Goal: Information Seeking & Learning: Learn about a topic

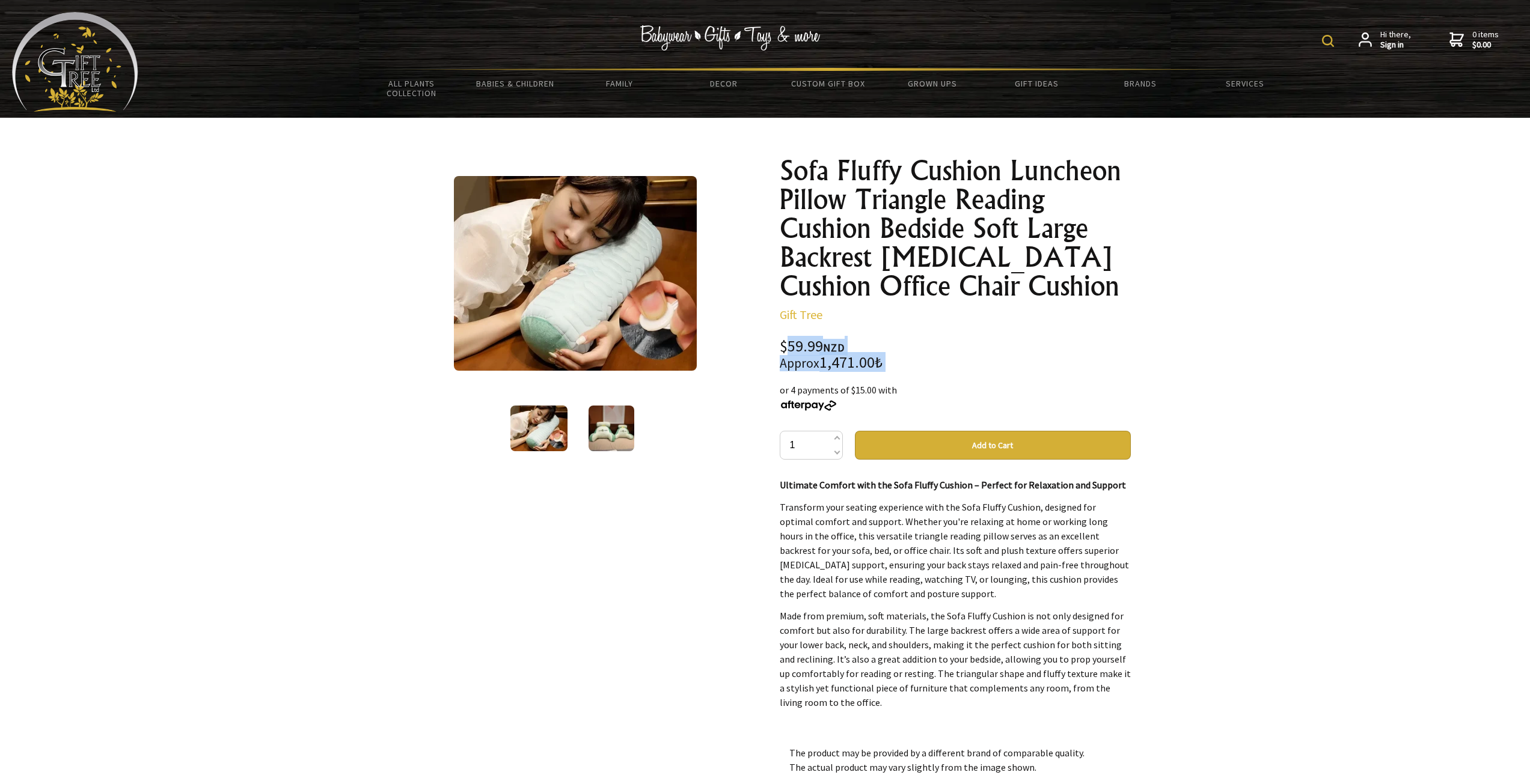
click at [888, 358] on div "$59.99 NZD Approx 1,471.00₺" at bounding box center [955, 355] width 351 height 32
click at [915, 358] on div "$59.99 NZD Approx 1,471.00₺" at bounding box center [955, 355] width 351 height 32
click at [600, 433] on img at bounding box center [611, 428] width 46 height 46
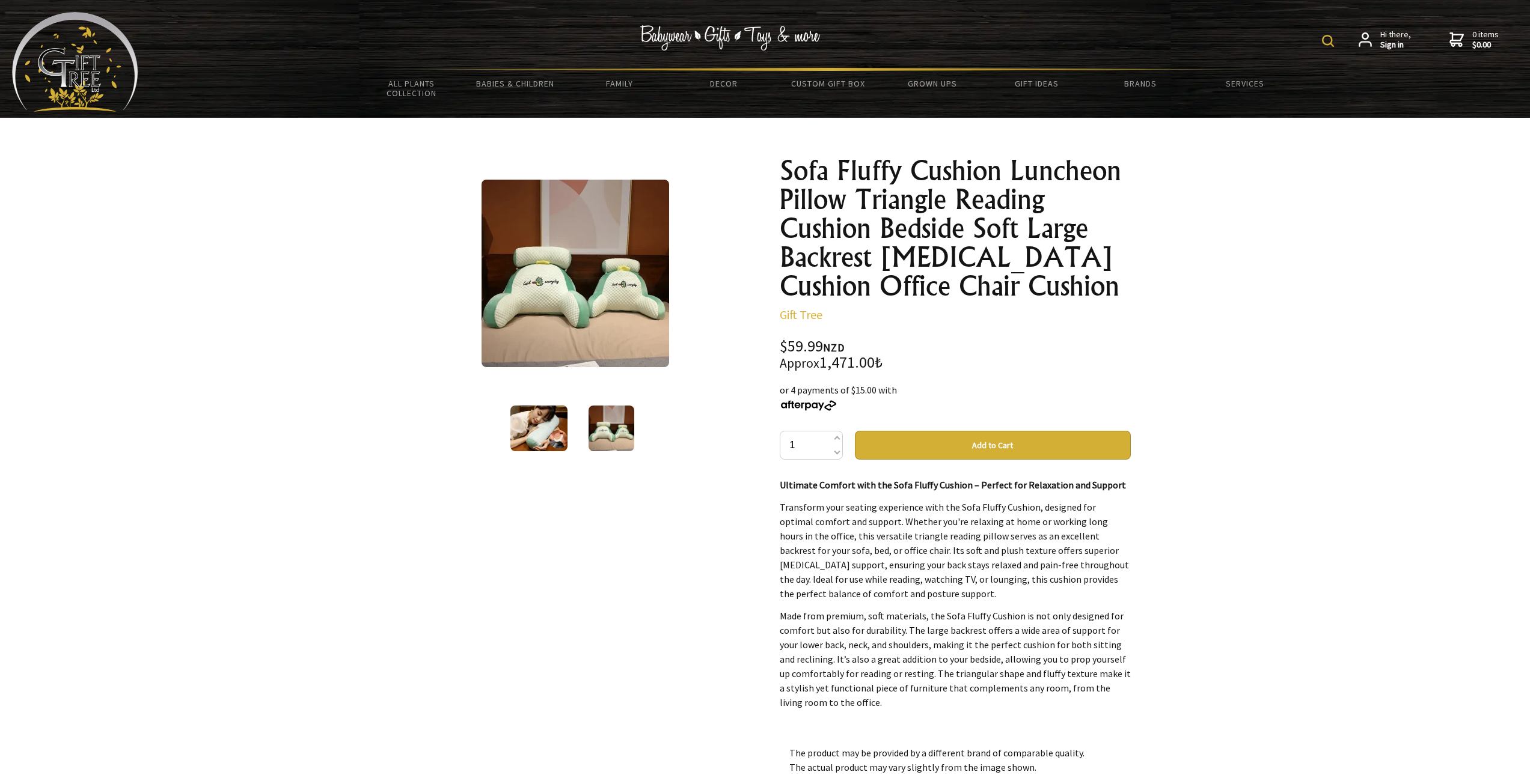
click at [542, 420] on img at bounding box center [539, 428] width 57 height 46
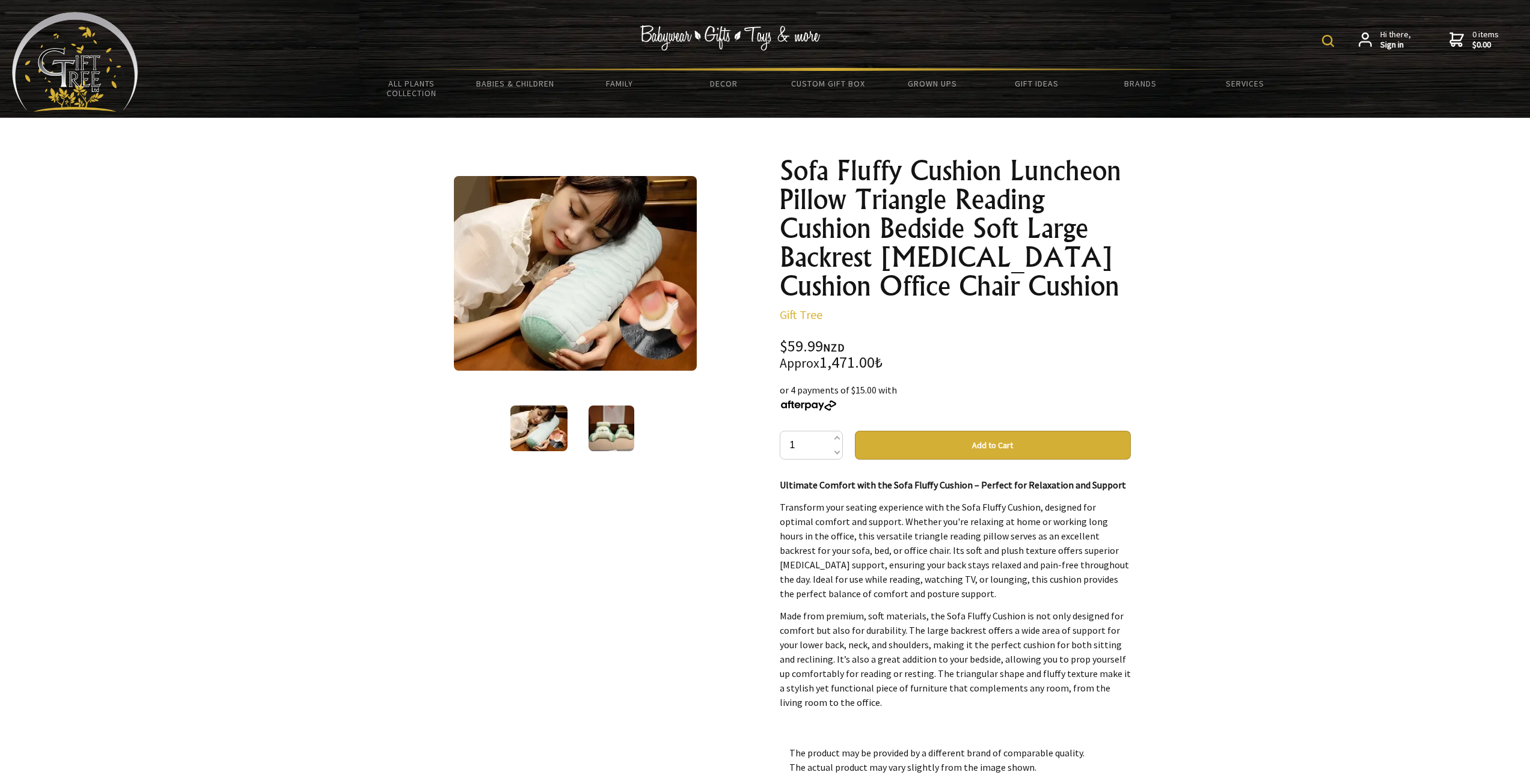
click at [603, 401] on div "1 /2" at bounding box center [576, 305] width 351 height 298
click at [598, 426] on img at bounding box center [611, 428] width 46 height 46
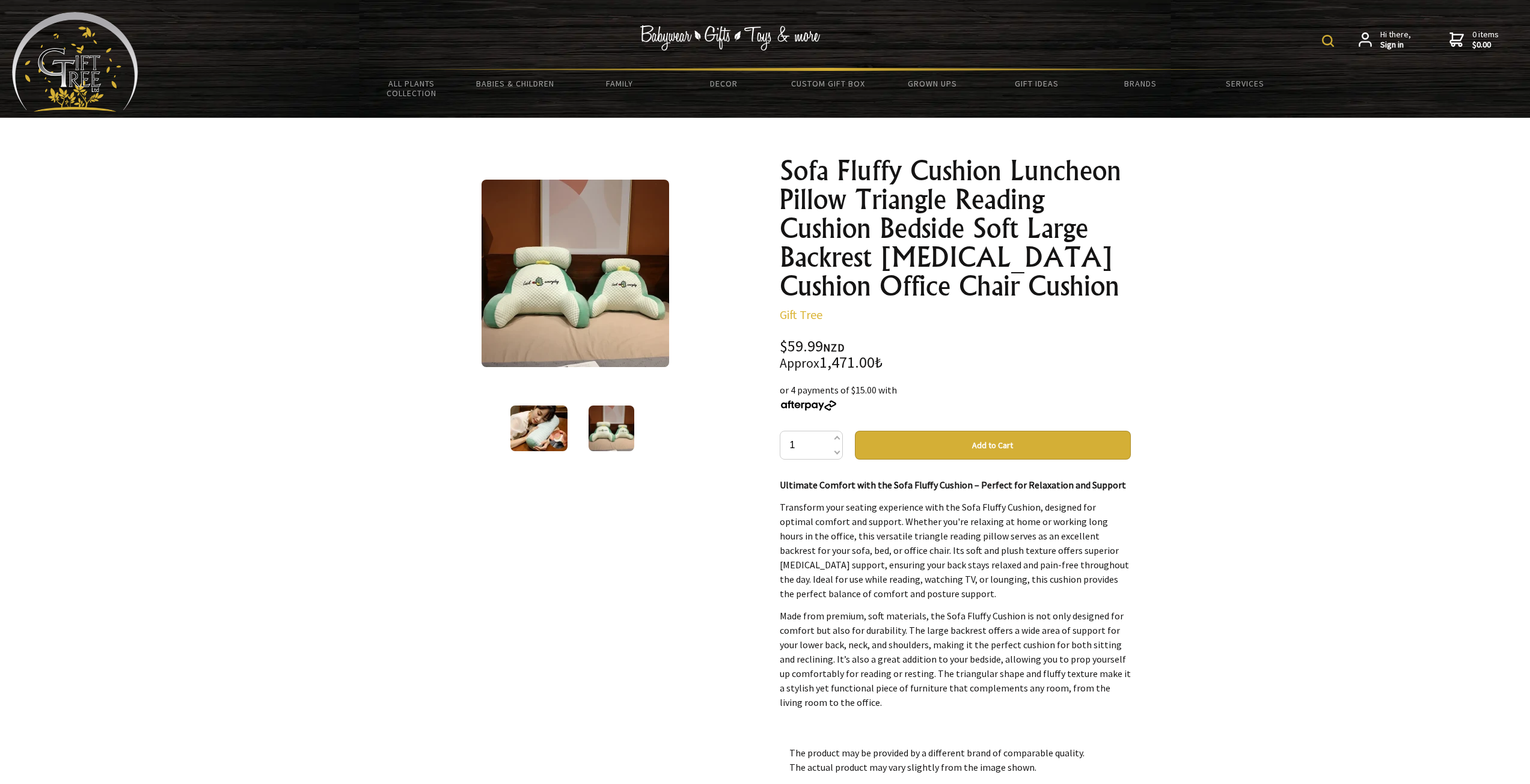
click at [537, 418] on img at bounding box center [539, 428] width 57 height 46
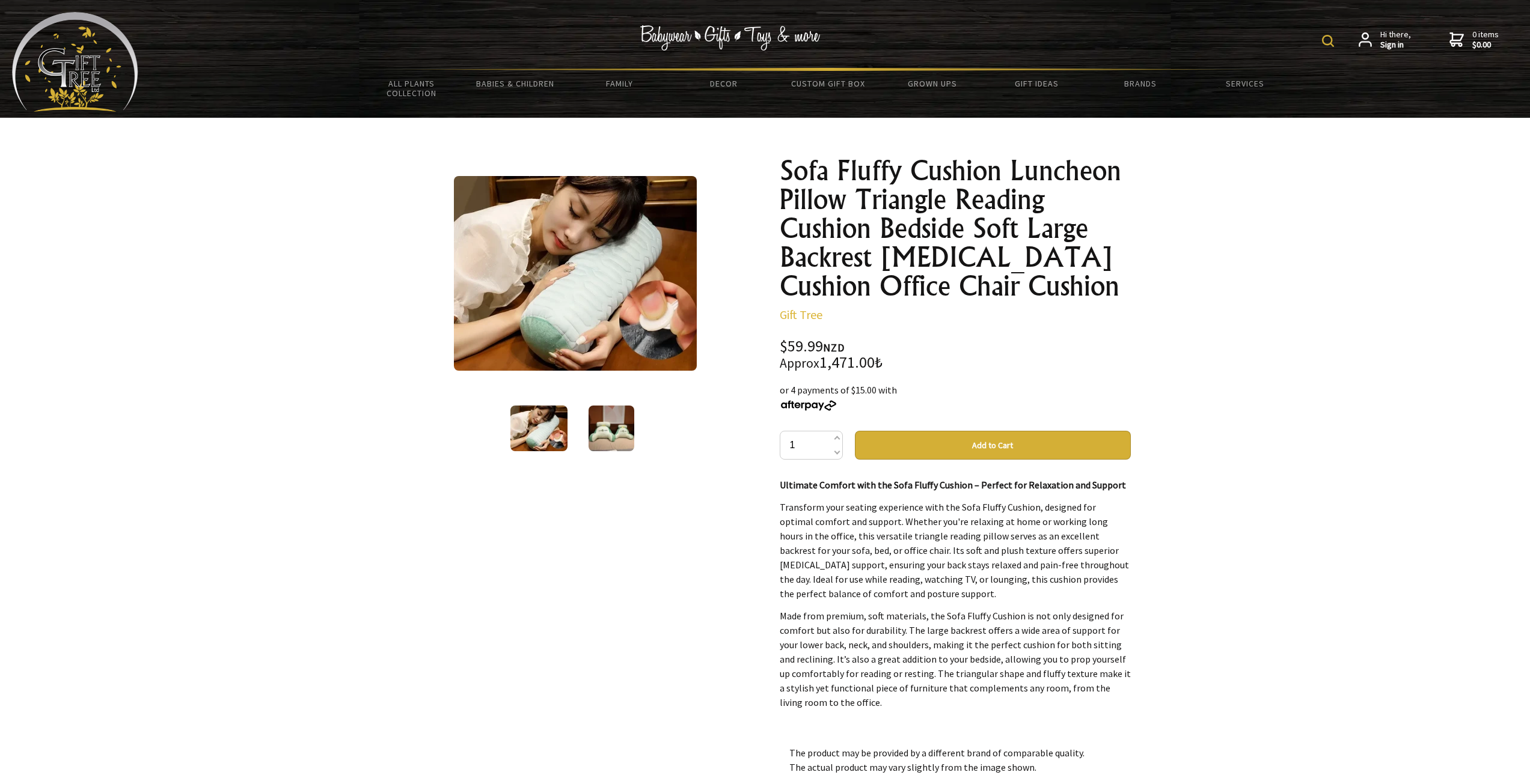
click at [607, 436] on img at bounding box center [611, 428] width 46 height 46
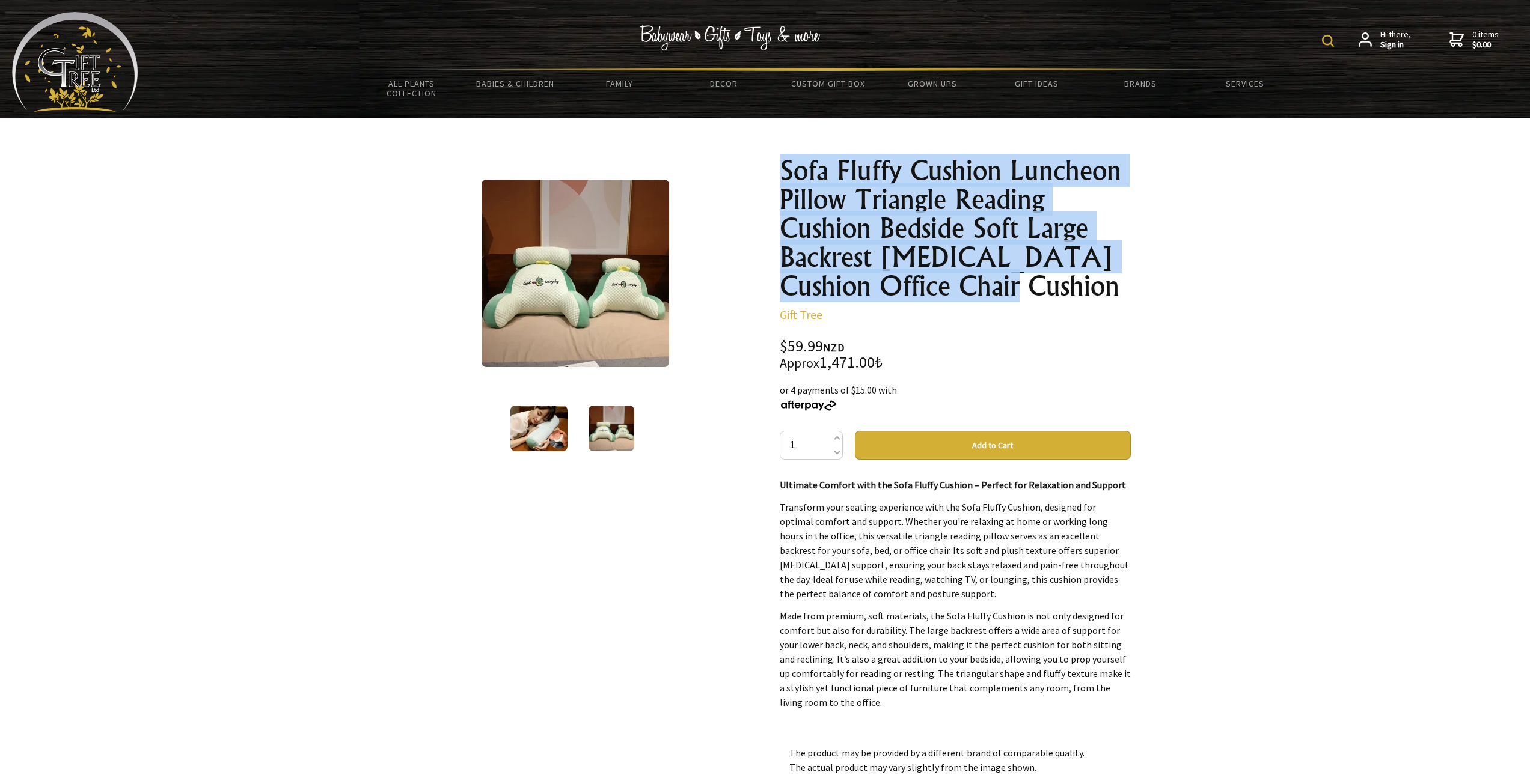
drag, startPoint x: 767, startPoint y: 169, endPoint x: 1043, endPoint y: 295, distance: 303.4
click at [1043, 295] on div "2 /2 Sofa Fluffy Cushion Luncheon Pillow Triangle Reading Cushion Bedside Soft …" at bounding box center [765, 556] width 750 height 819
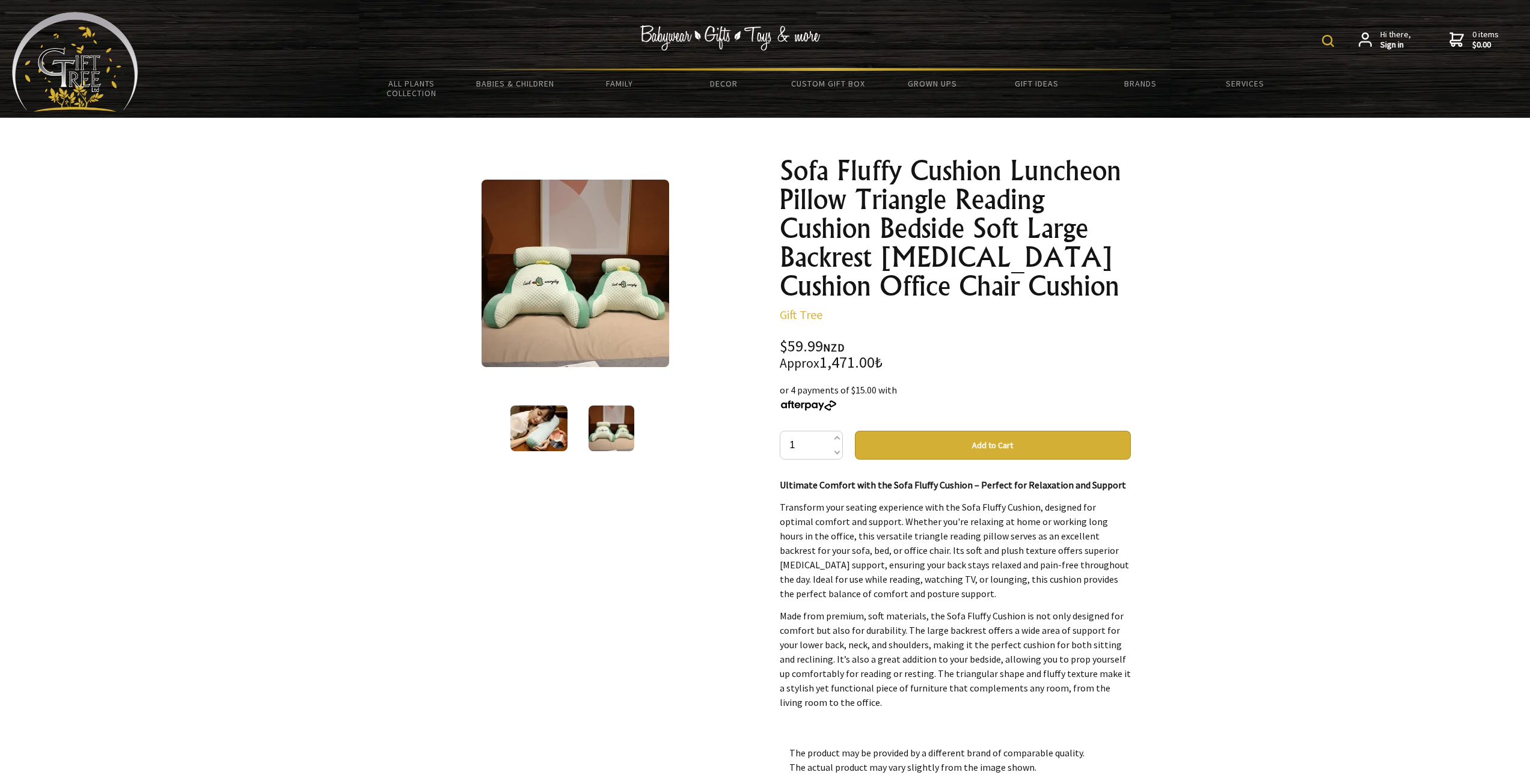
click at [1042, 305] on div "Sofa Fluffy Cushion Luncheon Pillow Triangle Reading Cushion Bedside Soft Large…" at bounding box center [955, 552] width 351 height 793
drag, startPoint x: 296, startPoint y: 355, endPoint x: 289, endPoint y: 154, distance: 201.1
